Goal: Information Seeking & Learning: Learn about a topic

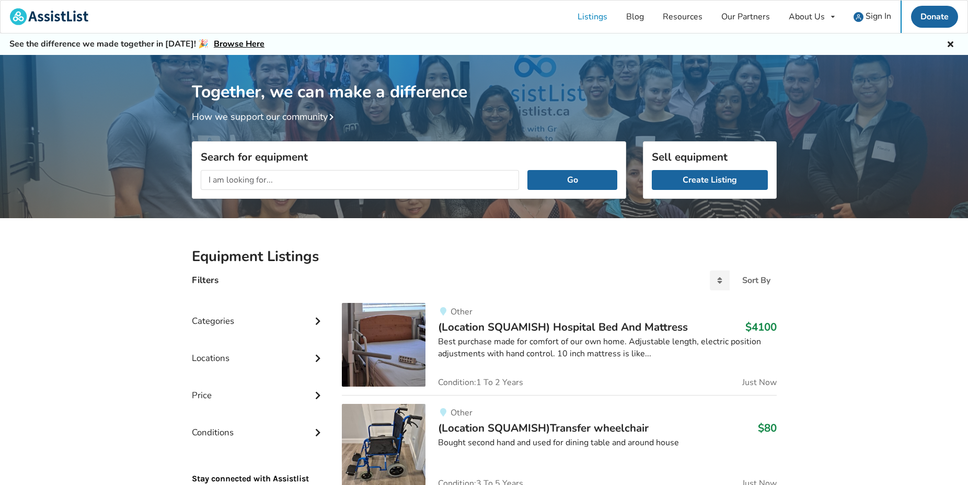
click at [269, 177] on input "text" at bounding box center [360, 180] width 319 height 20
type input "comode"
click at [551, 177] on button "Go" at bounding box center [572, 180] width 89 height 20
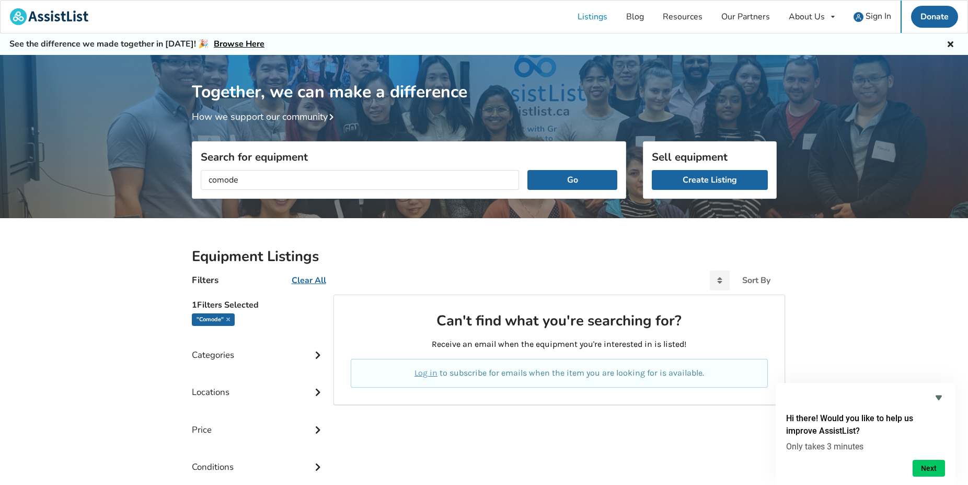
click at [317, 354] on icon at bounding box center [318, 353] width 10 height 9
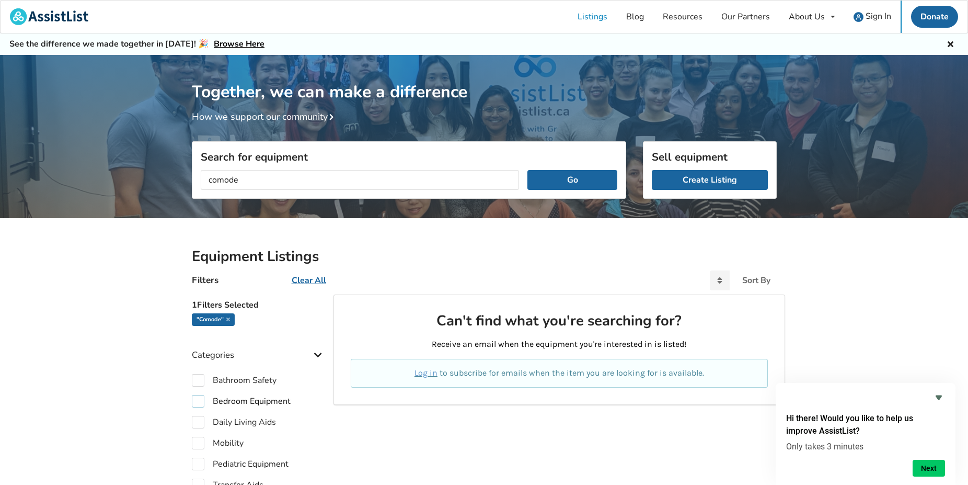
click at [200, 405] on label "Bedroom Equipment" at bounding box center [241, 401] width 99 height 13
checkbox input "true"
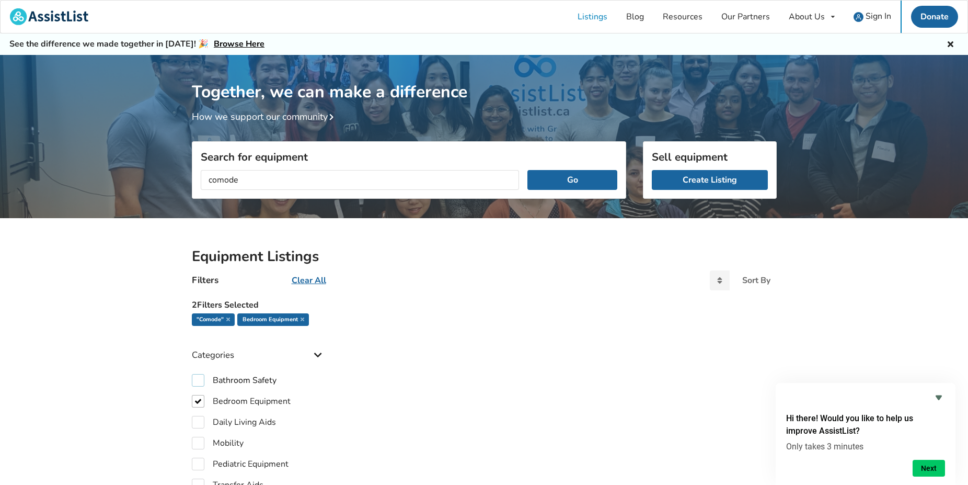
click at [199, 379] on label "Bathroom Safety" at bounding box center [234, 380] width 85 height 13
checkbox input "true"
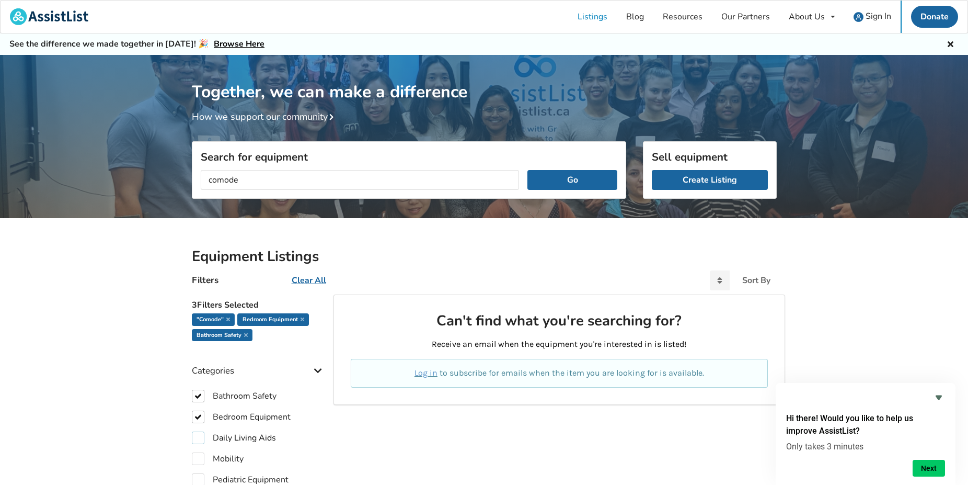
click at [200, 439] on label "Daily Living Aids" at bounding box center [234, 437] width 84 height 13
checkbox input "true"
click at [198, 457] on label "Mobility" at bounding box center [218, 458] width 52 height 13
checkbox input "true"
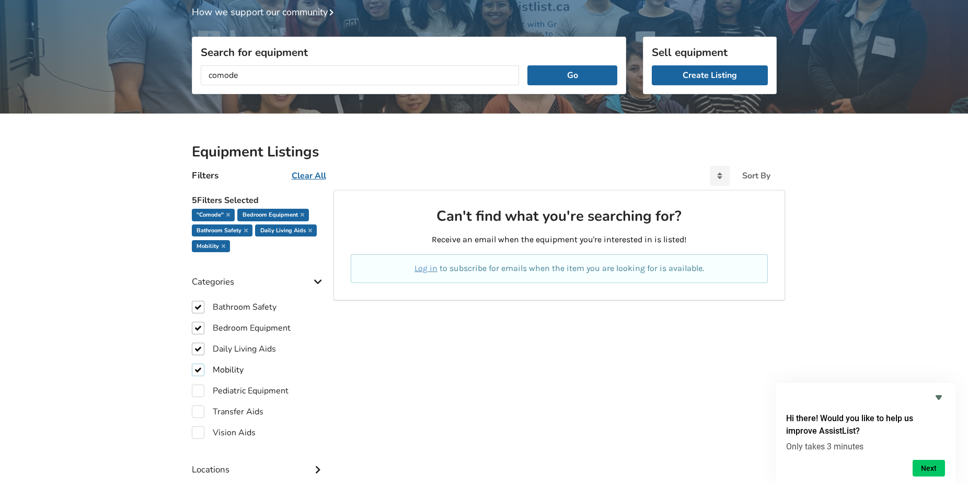
scroll to position [107, 0]
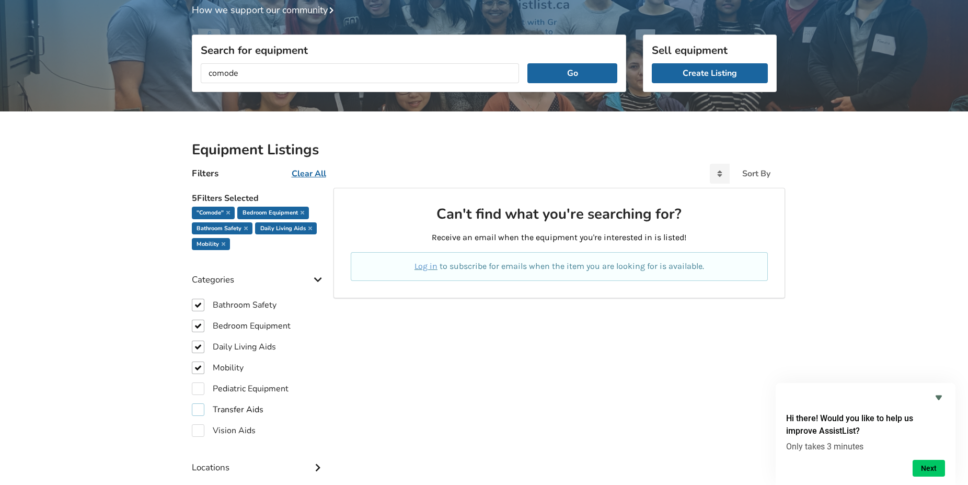
click at [200, 408] on label "Transfer Aids" at bounding box center [228, 409] width 72 height 13
checkbox input "true"
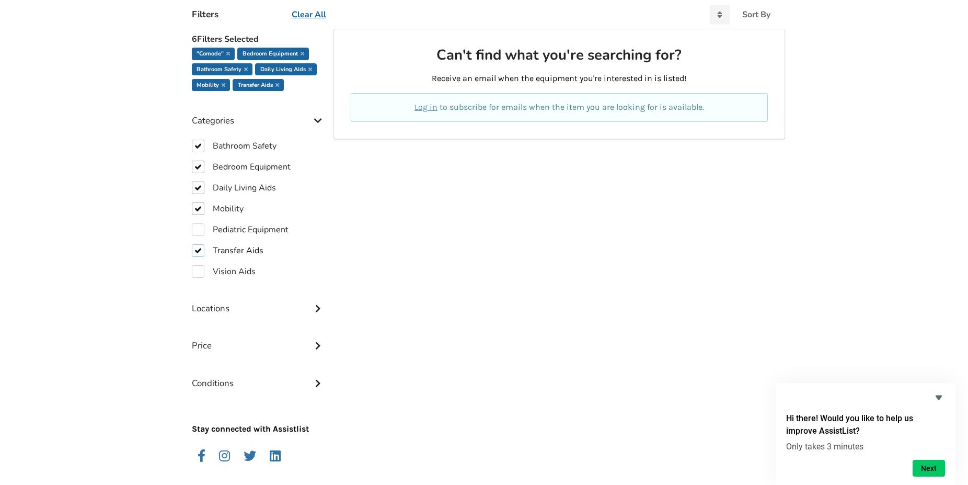
scroll to position [267, 0]
click at [313, 301] on div "Locations" at bounding box center [259, 299] width 134 height 37
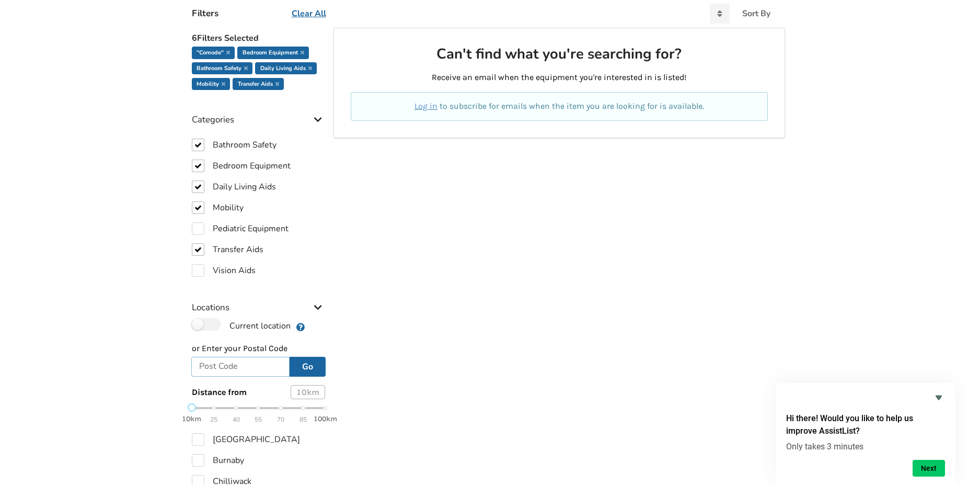
click at [260, 365] on input "text" at bounding box center [240, 367] width 99 height 20
click at [240, 409] on div "10km 25 40 55 70 85 100km" at bounding box center [259, 413] width 134 height 18
type input "v4x 1j4"
click at [198, 441] on label "[GEOGRAPHIC_DATA]" at bounding box center [246, 439] width 108 height 13
checkbox input "true"
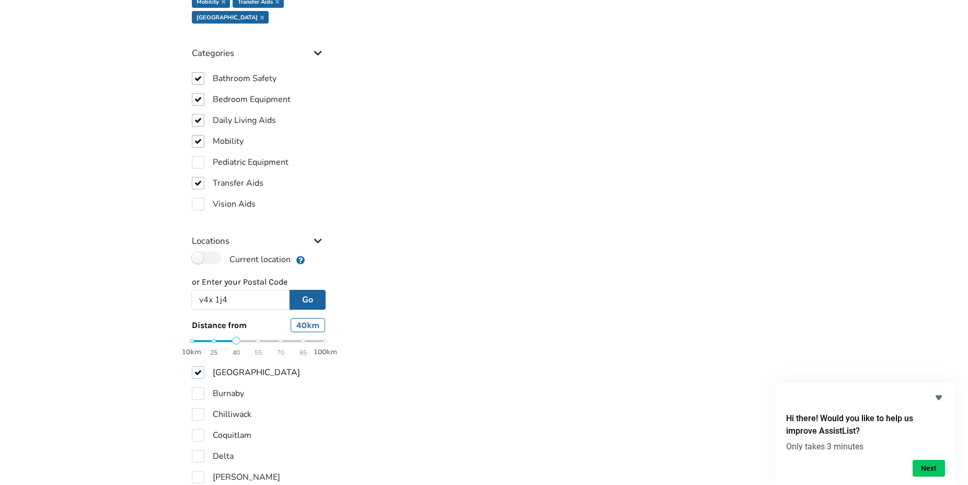
scroll to position [373, 0]
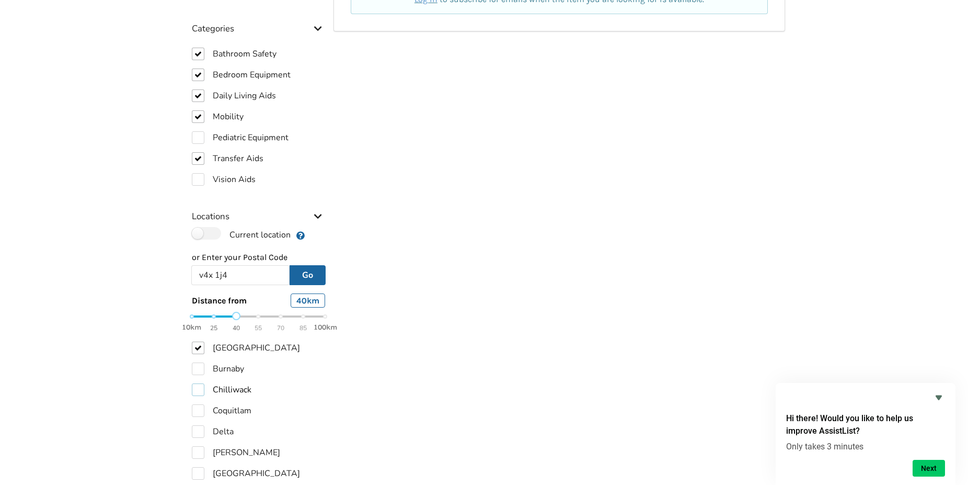
click at [199, 393] on label "Chilliwack" at bounding box center [222, 389] width 60 height 13
checkbox input "true"
click at [198, 436] on label "Delta" at bounding box center [213, 431] width 42 height 13
checkbox input "true"
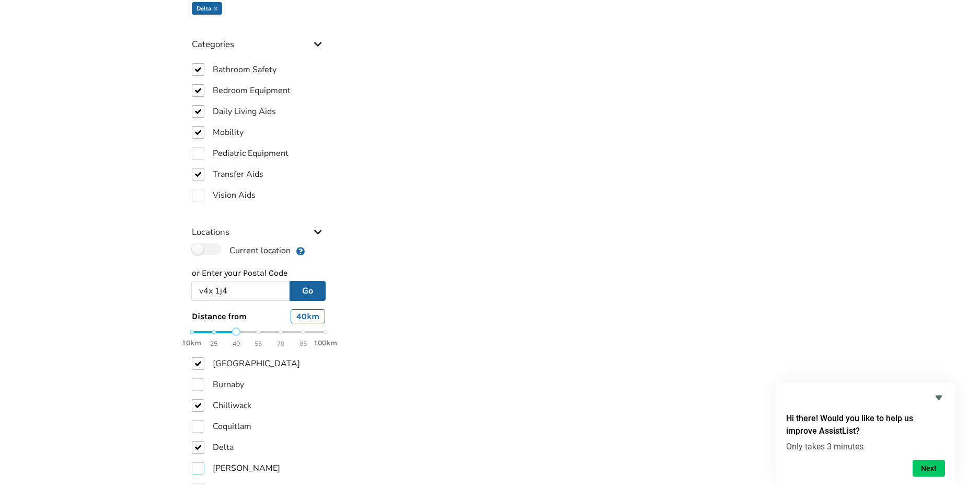
click at [201, 462] on label "[PERSON_NAME]" at bounding box center [236, 468] width 88 height 13
checkbox input "true"
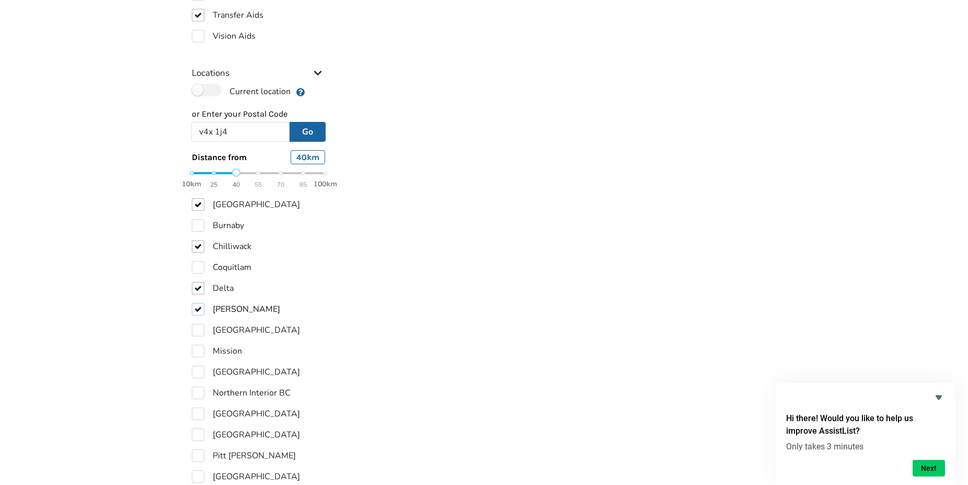
scroll to position [533, 0]
click at [192, 332] on label "[GEOGRAPHIC_DATA]" at bounding box center [246, 329] width 108 height 13
checkbox input "true"
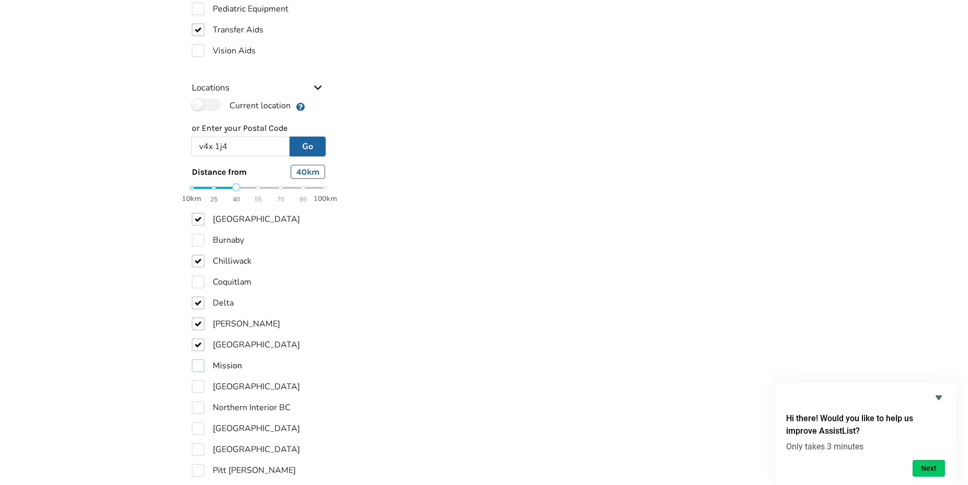
click at [203, 359] on label "Mission" at bounding box center [217, 365] width 50 height 13
checkbox input "true"
click at [199, 443] on label "[GEOGRAPHIC_DATA]" at bounding box center [246, 449] width 108 height 13
click at [200, 443] on label "[GEOGRAPHIC_DATA]" at bounding box center [246, 449] width 108 height 13
checkbox input "false"
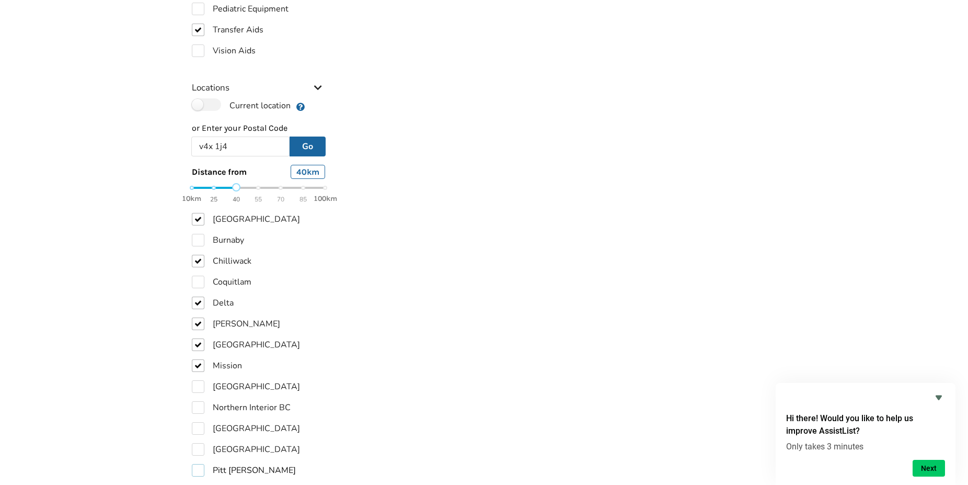
click at [195, 464] on label "Pitt [PERSON_NAME]" at bounding box center [244, 470] width 104 height 13
checkbox input "true"
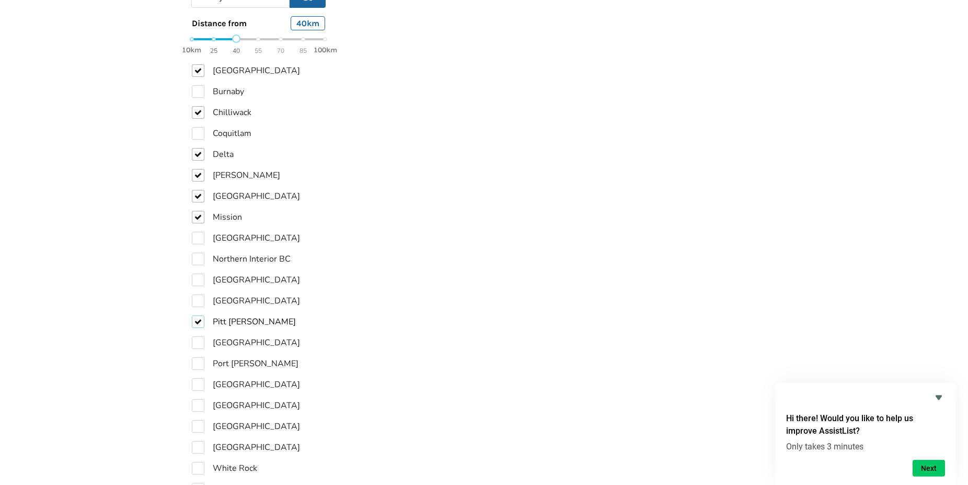
scroll to position [709, 0]
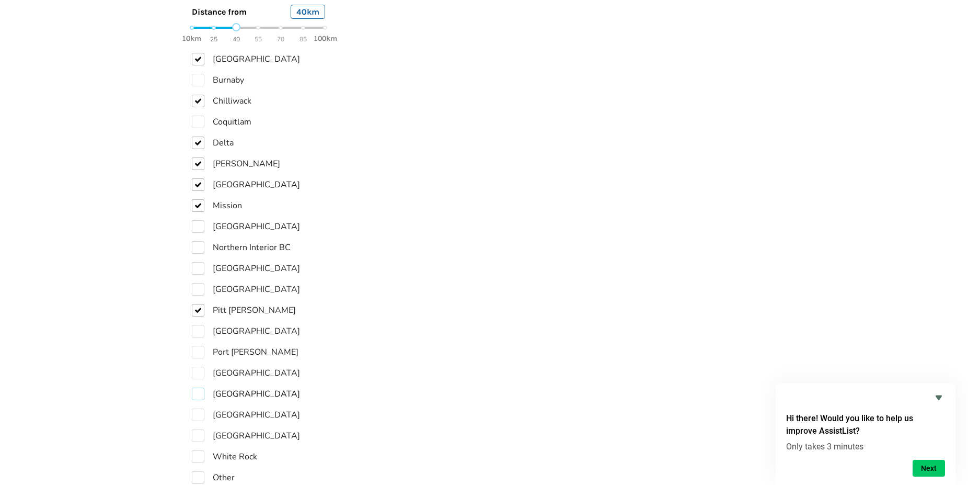
click at [199, 387] on label "[GEOGRAPHIC_DATA]" at bounding box center [246, 393] width 108 height 13
checkbox input "true"
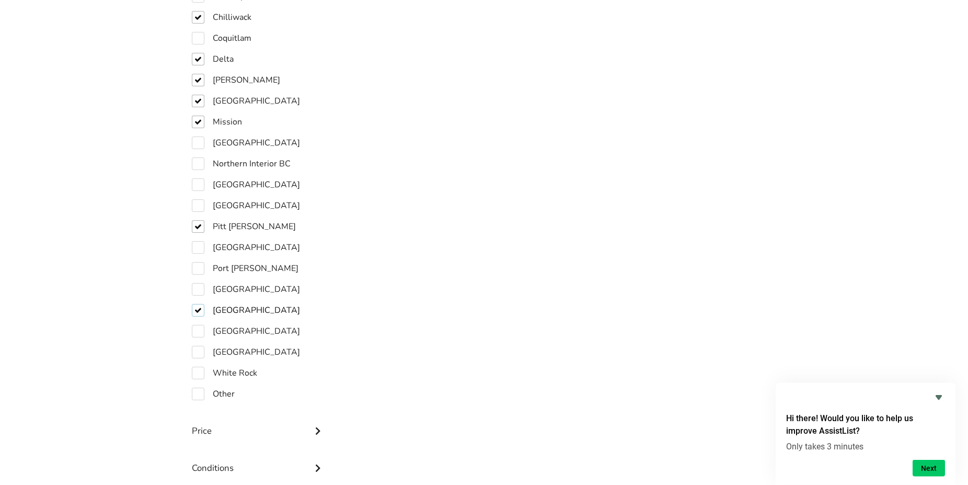
scroll to position [816, 0]
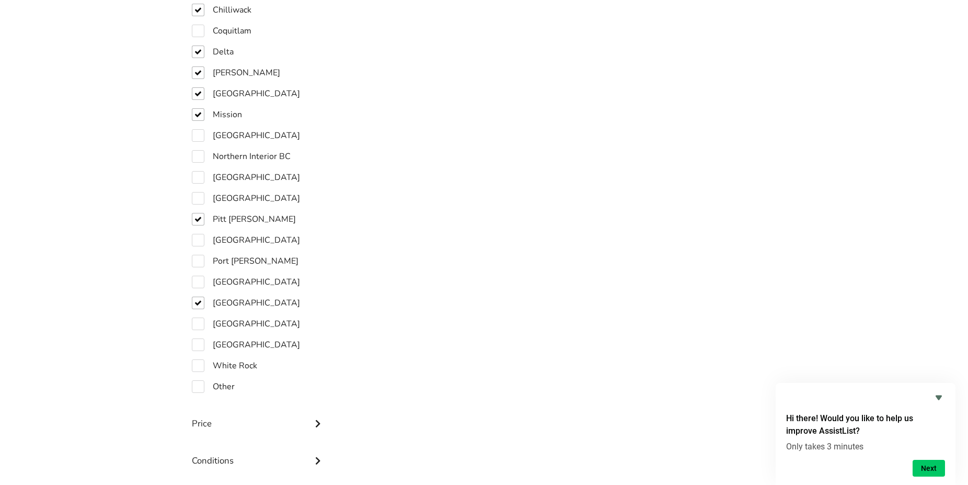
click at [198, 397] on div "Price" at bounding box center [259, 415] width 134 height 37
click at [282, 446] on input "text" at bounding box center [274, 456] width 39 height 21
type input "0"
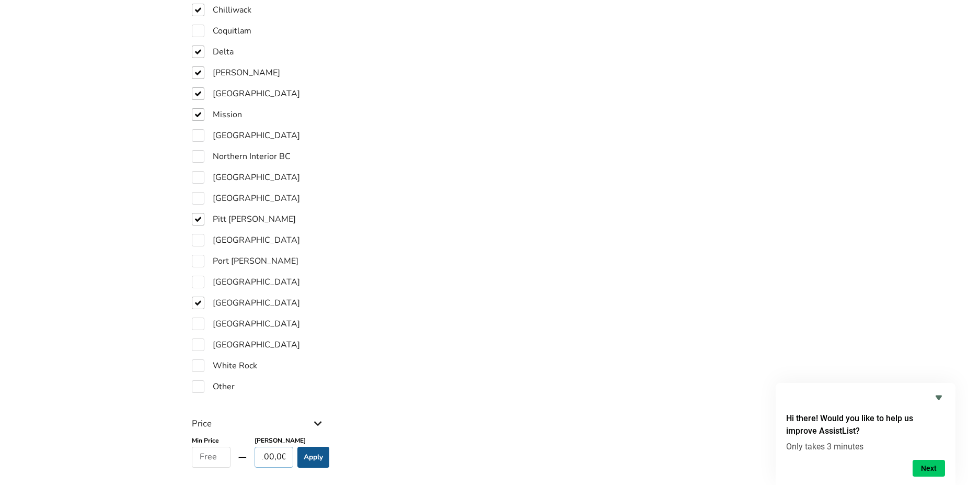
type input "100,00"
click at [314, 446] on button "Apply" at bounding box center [313, 456] width 32 height 21
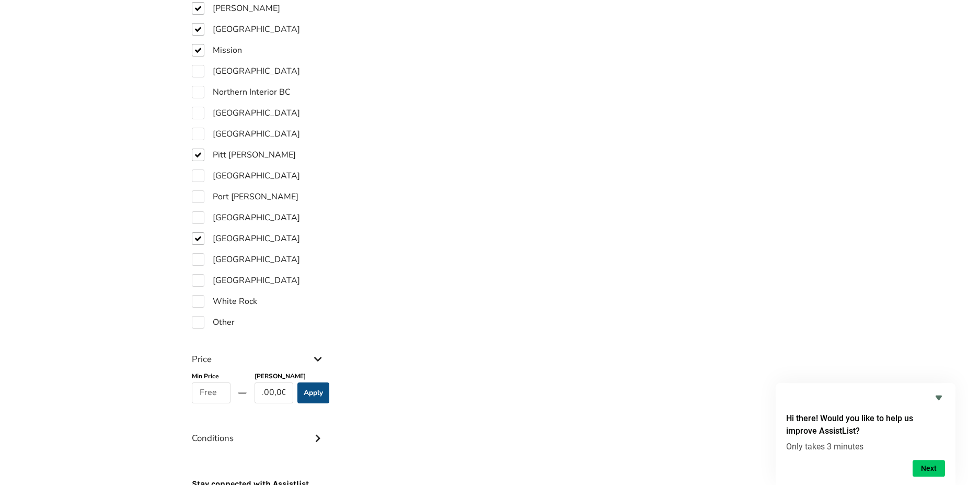
scroll to position [922, 0]
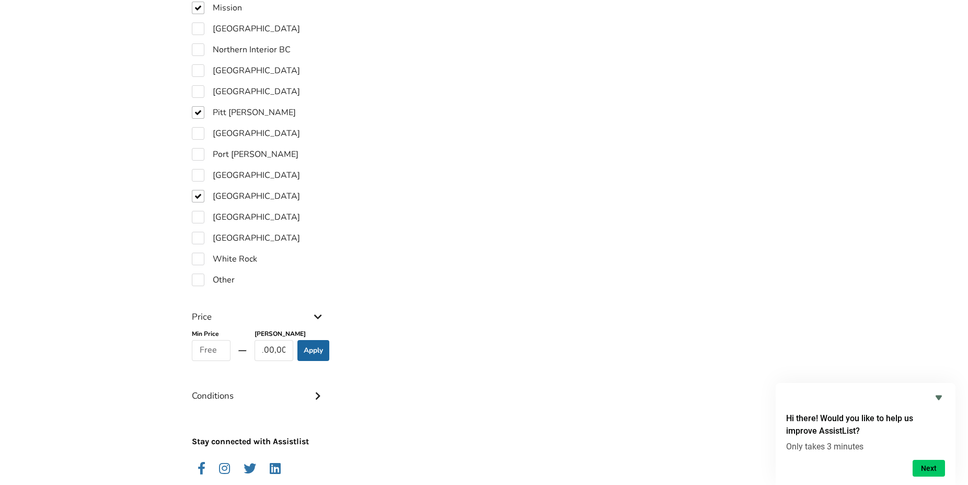
click at [314, 390] on icon at bounding box center [318, 394] width 10 height 9
click at [201, 435] on label "Less Than 1 Year" at bounding box center [235, 441] width 86 height 13
checkbox input "true"
click at [196, 456] on label "1 To 2 Years" at bounding box center [226, 462] width 68 height 13
checkbox input "true"
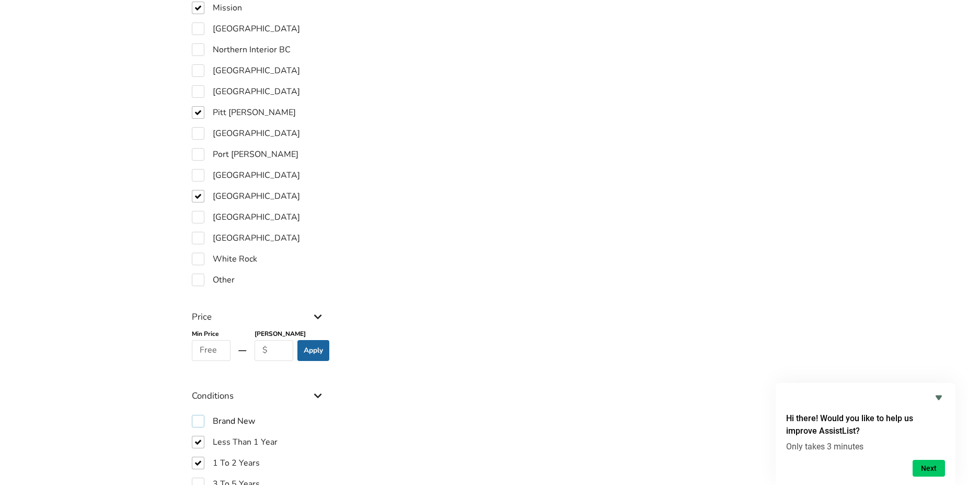
click at [195, 415] on label "Brand New" at bounding box center [223, 421] width 63 height 13
checkbox input "true"
click at [200, 477] on label "3 To 5 Years" at bounding box center [226, 483] width 68 height 13
checkbox input "true"
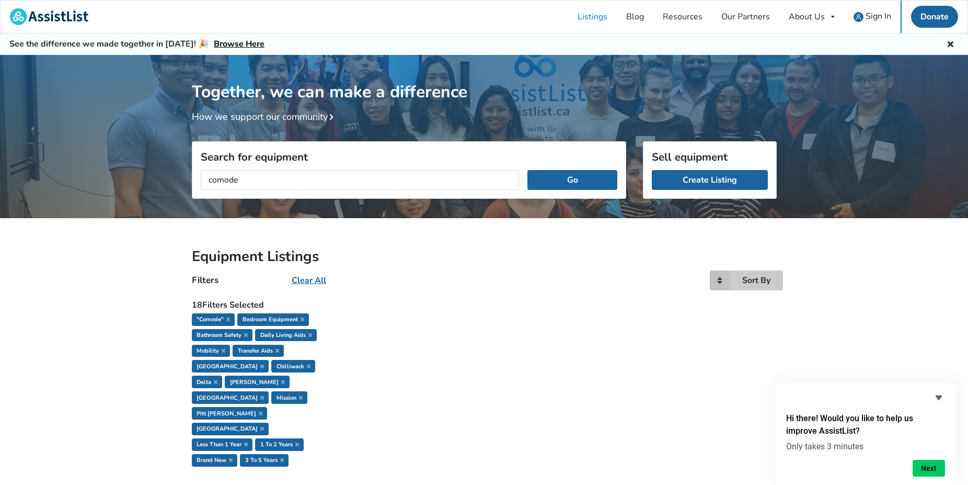
click at [760, 283] on div "Sort By" at bounding box center [756, 280] width 28 height 8
click at [742, 299] on span "Most recent" at bounding box center [729, 302] width 45 height 12
